Goal: Task Accomplishment & Management: Complete application form

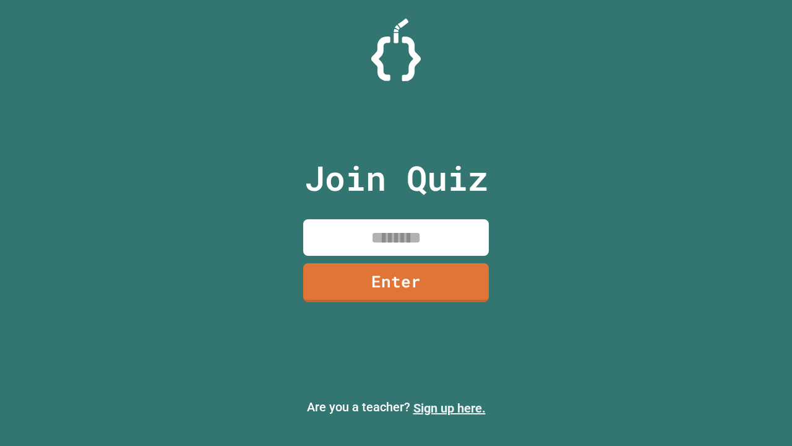
click at [449, 408] on link "Sign up here." at bounding box center [449, 407] width 72 height 15
